Goal: Transaction & Acquisition: Purchase product/service

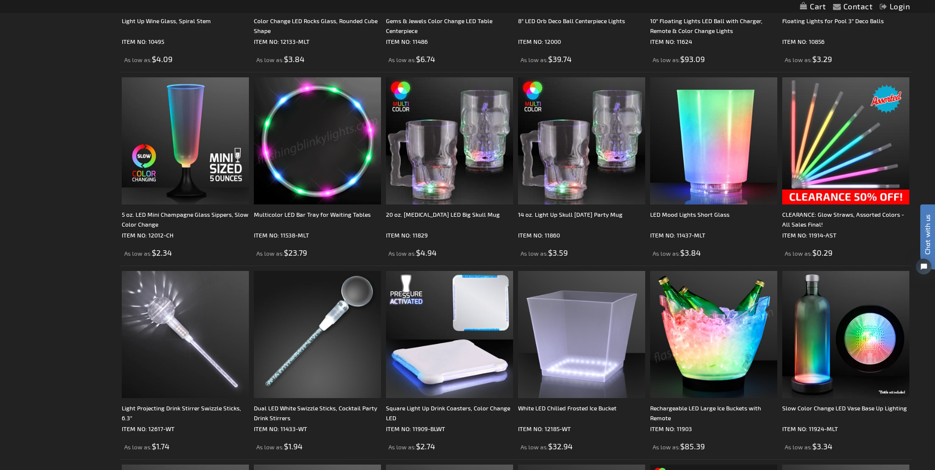
scroll to position [838, 0]
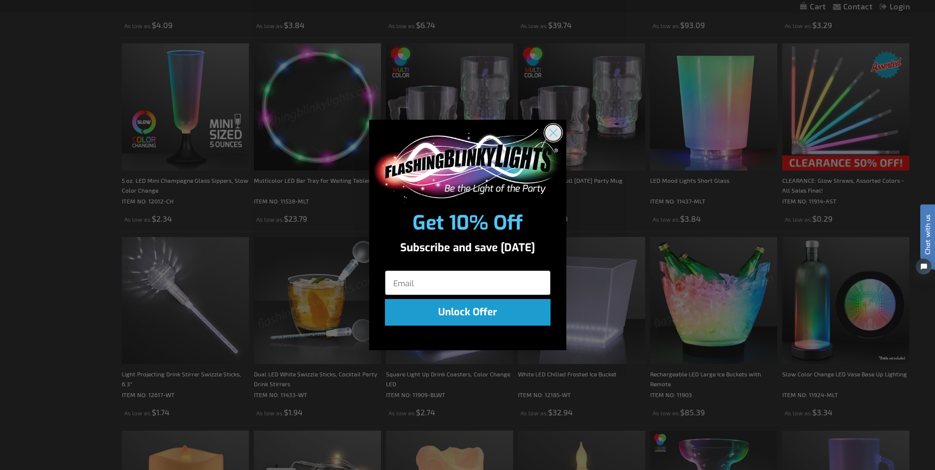
click at [558, 131] on circle "Close dialog" at bounding box center [553, 132] width 16 height 16
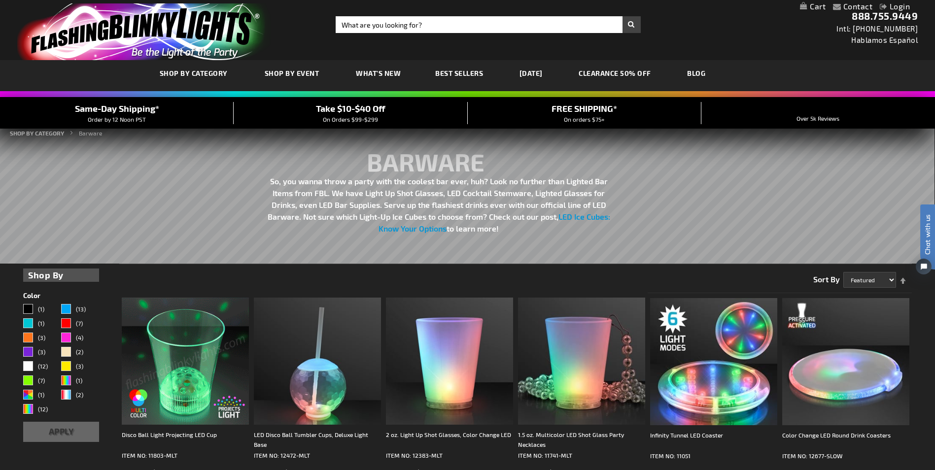
scroll to position [0, 0]
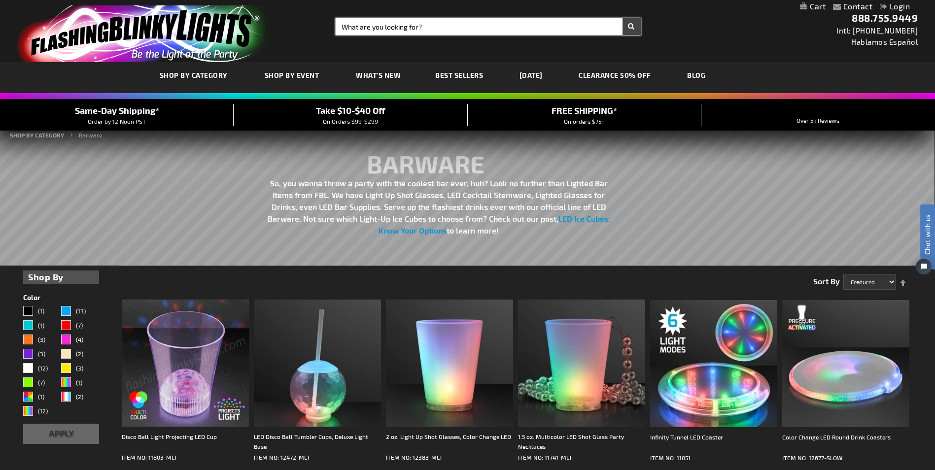
click at [360, 22] on input "Search" at bounding box center [488, 26] width 305 height 17
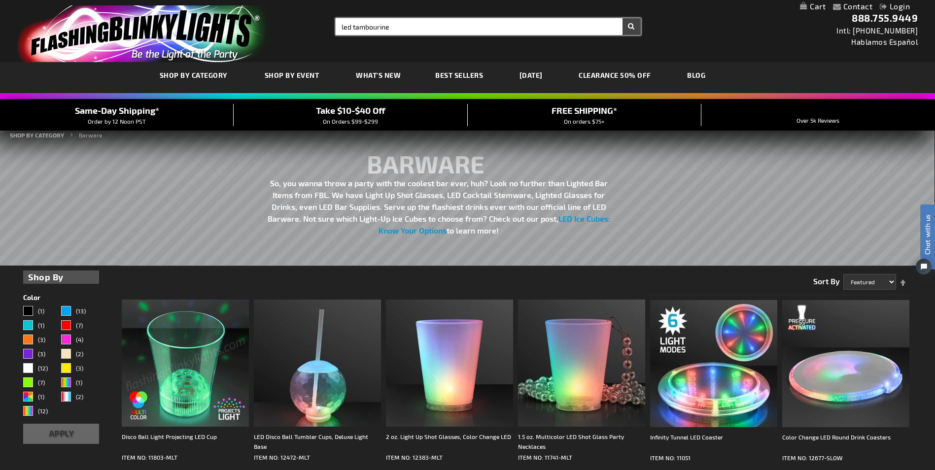
type input "led tambourine"
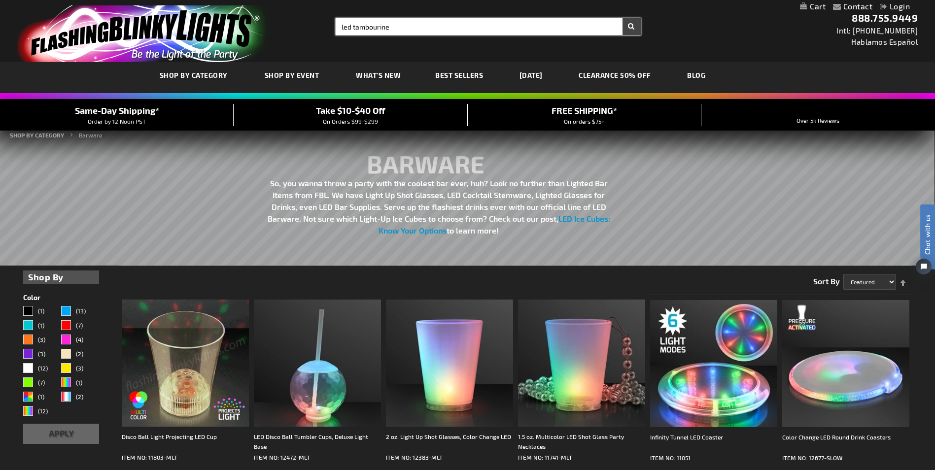
click at [623, 18] on button "Search" at bounding box center [632, 26] width 18 height 17
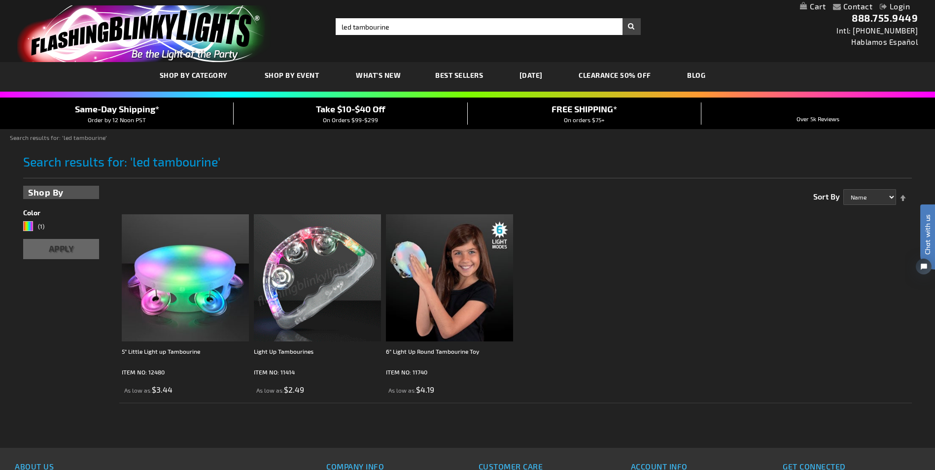
click at [291, 245] on img at bounding box center [317, 277] width 127 height 127
